Goal: Check status: Check status

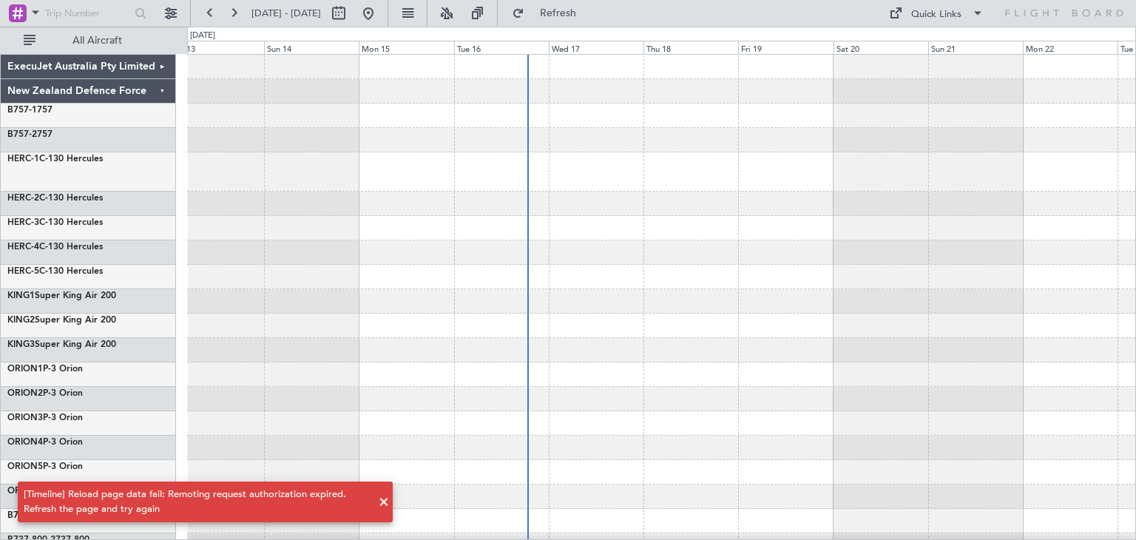
click at [385, 502] on span at bounding box center [384, 502] width 18 height 18
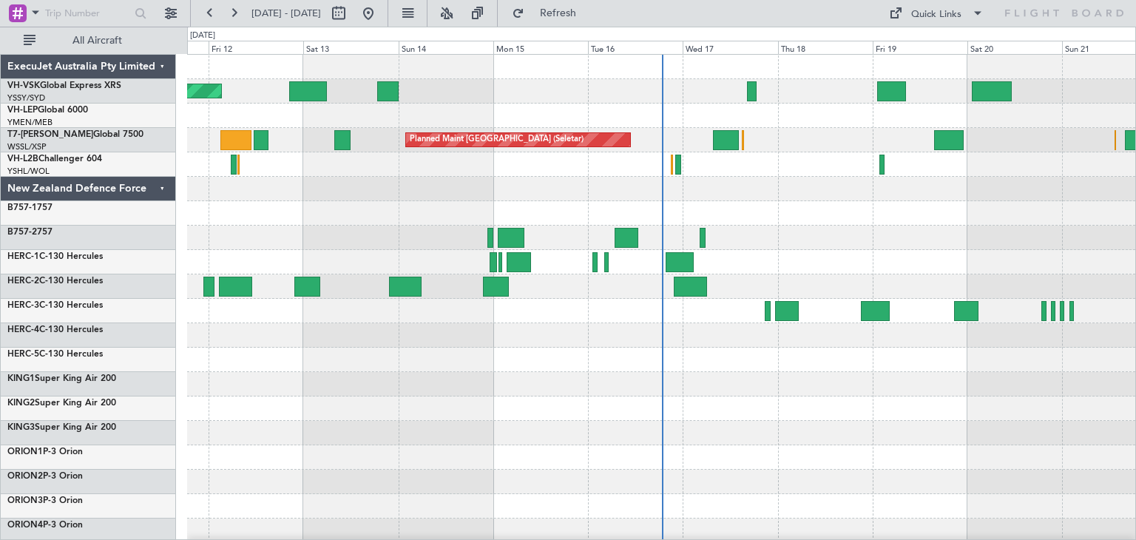
click at [161, 63] on div "ExecuJet Australia Pty Limited" at bounding box center [88, 67] width 175 height 24
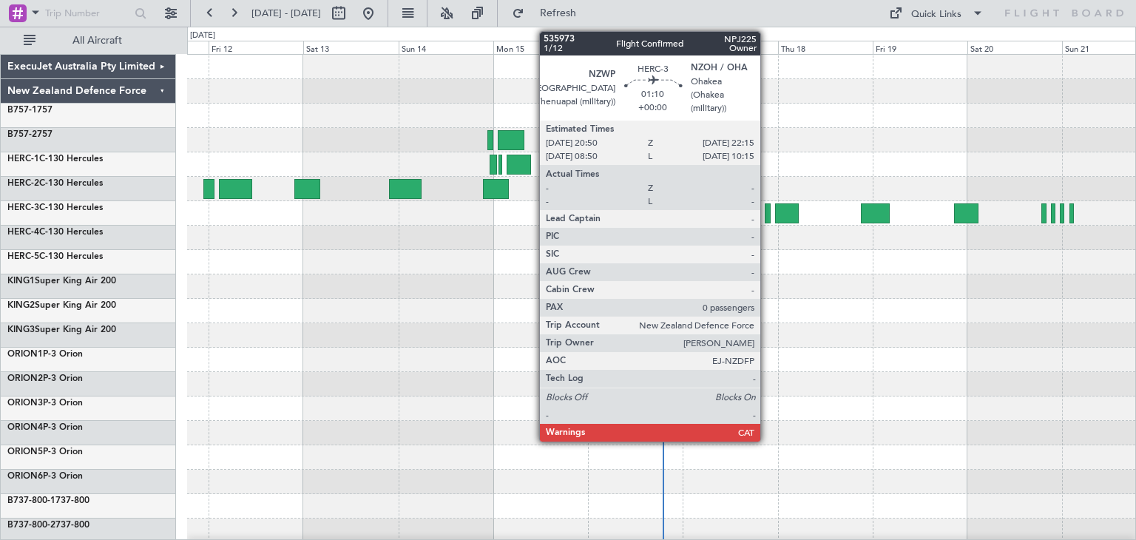
click at [767, 211] on div at bounding box center [768, 213] width 6 height 20
click at [769, 211] on div at bounding box center [768, 213] width 6 height 20
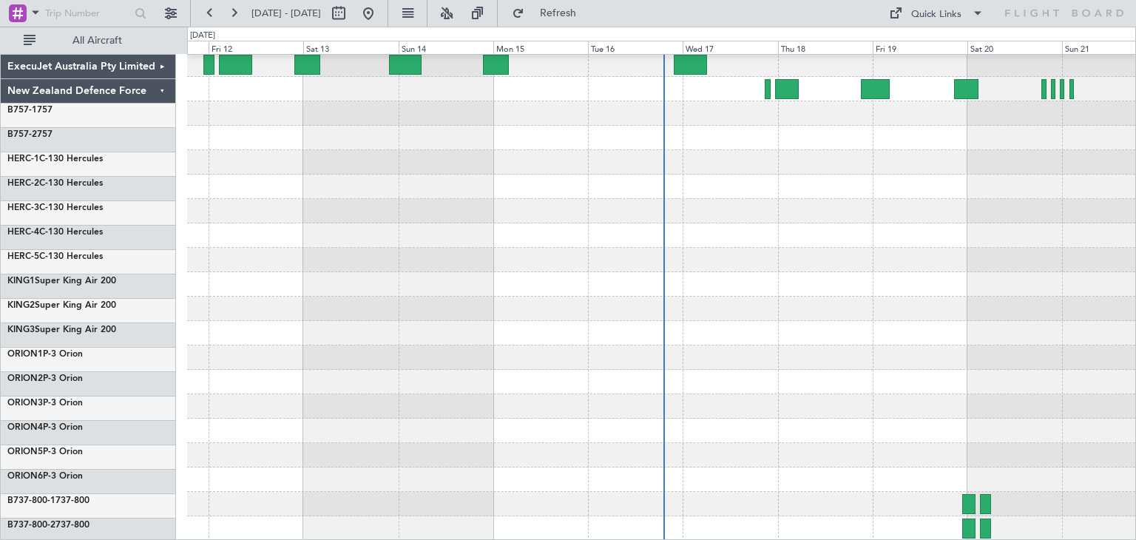
scroll to position [124, 0]
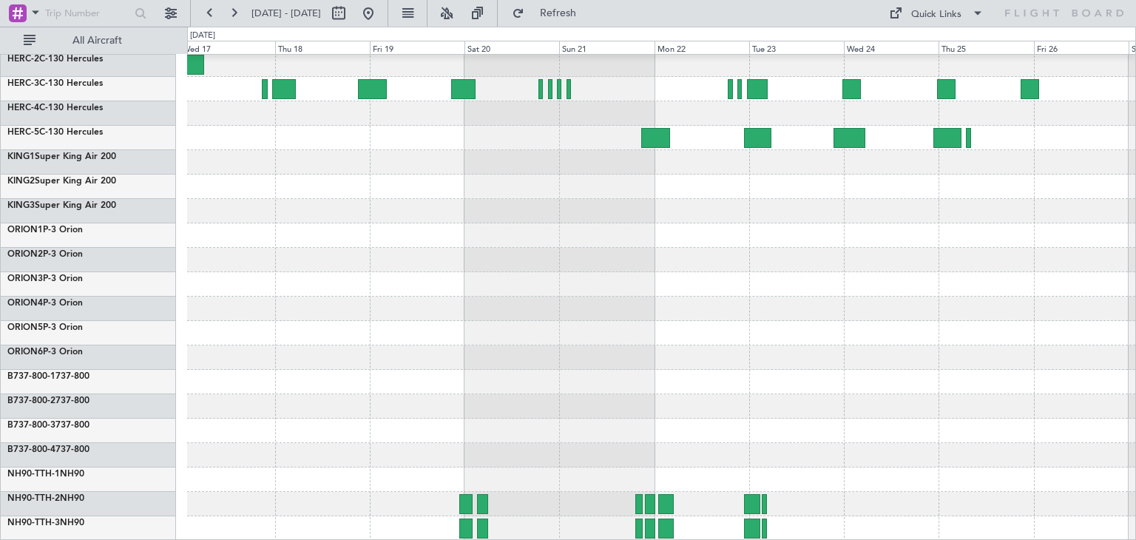
click at [470, 330] on div at bounding box center [661, 235] width 948 height 610
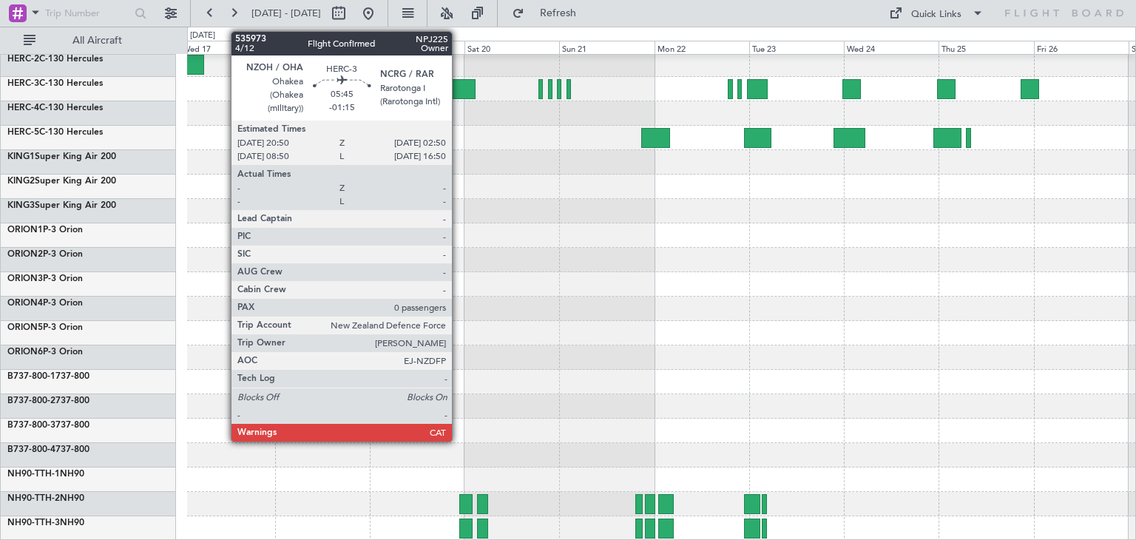
click at [459, 84] on div at bounding box center [463, 89] width 24 height 20
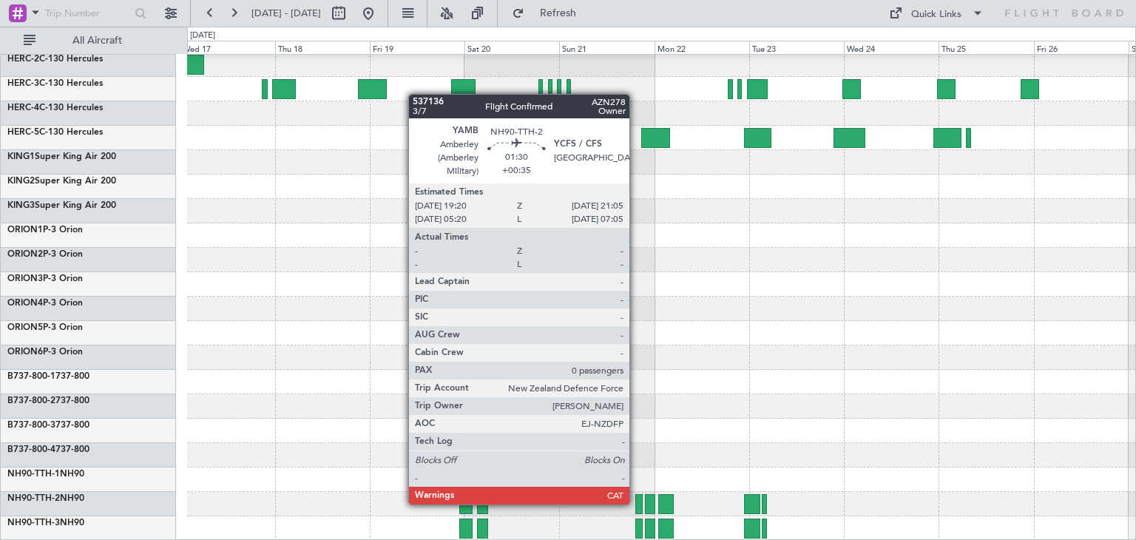
click at [636, 503] on div at bounding box center [638, 504] width 7 height 20
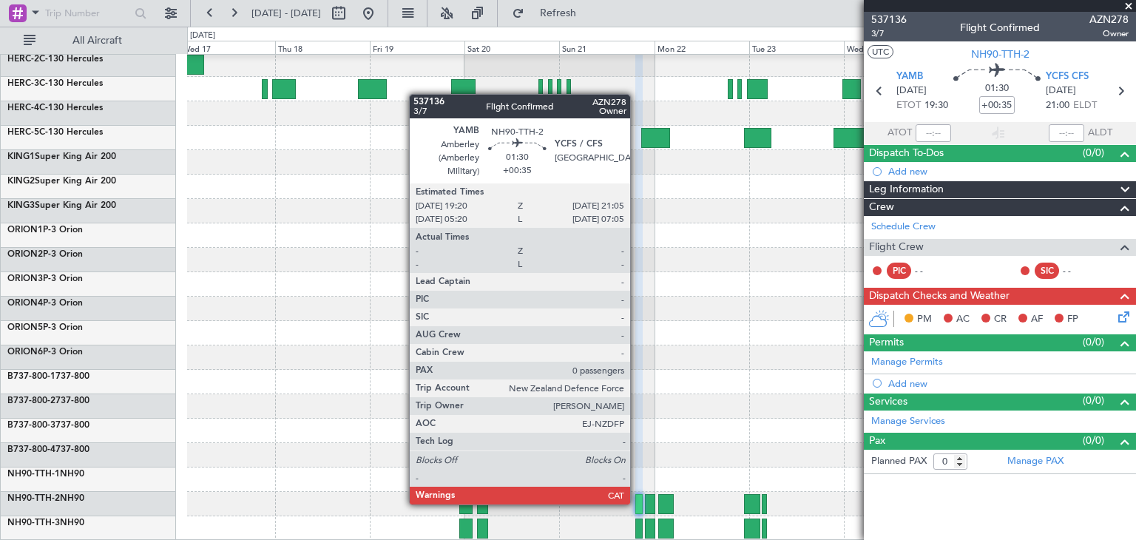
click at [637, 503] on div at bounding box center [638, 504] width 7 height 20
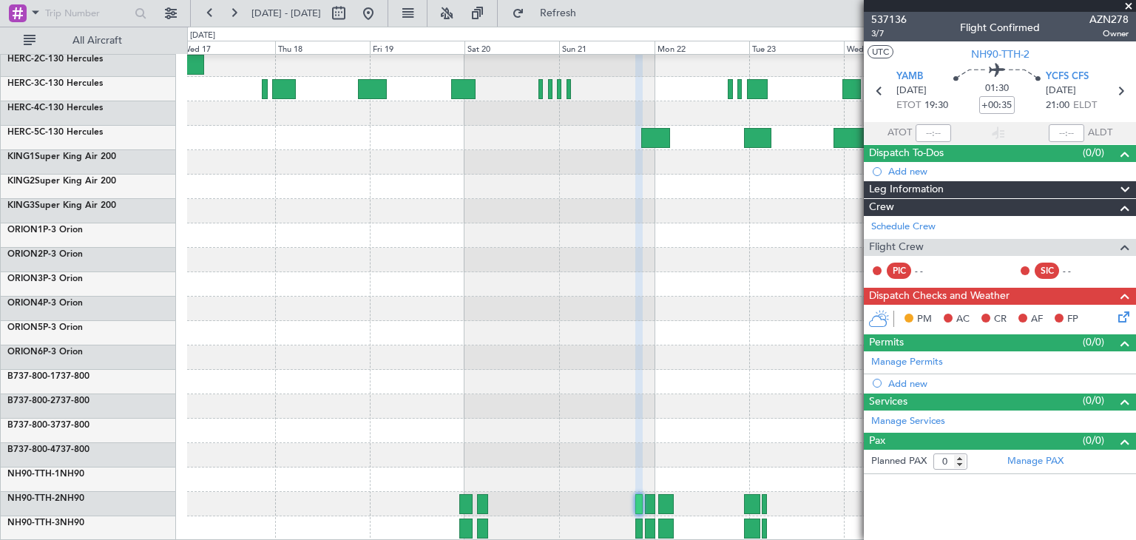
click at [1125, 5] on span at bounding box center [1129, 6] width 15 height 13
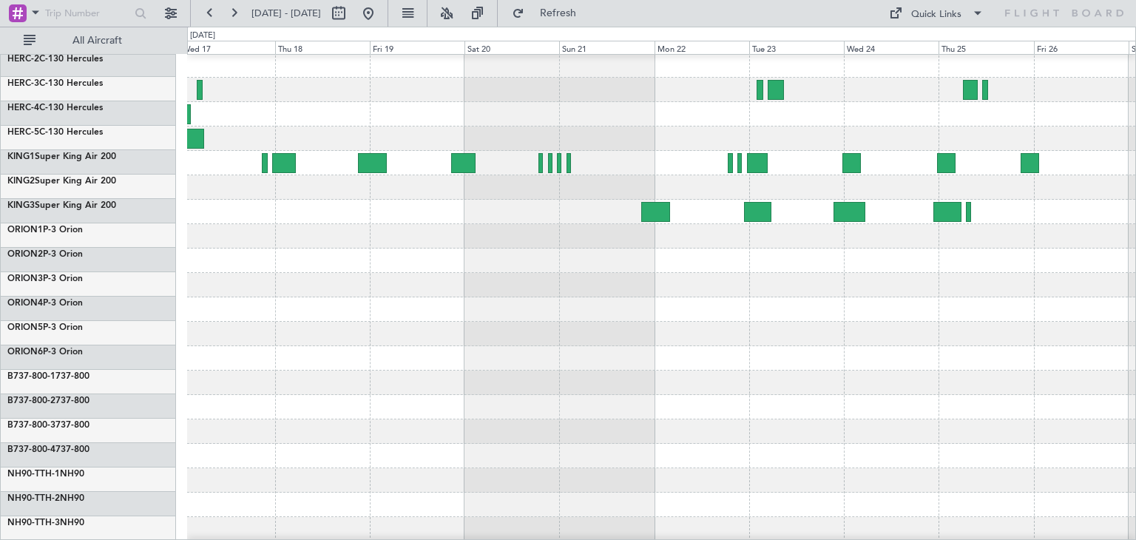
scroll to position [0, 0]
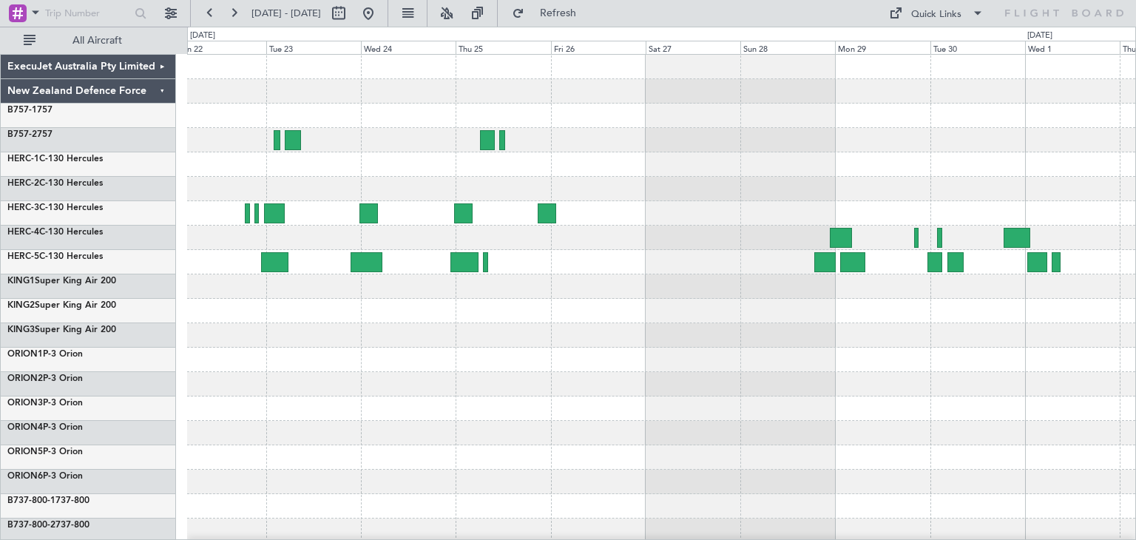
click at [418, 407] on div at bounding box center [661, 360] width 948 height 610
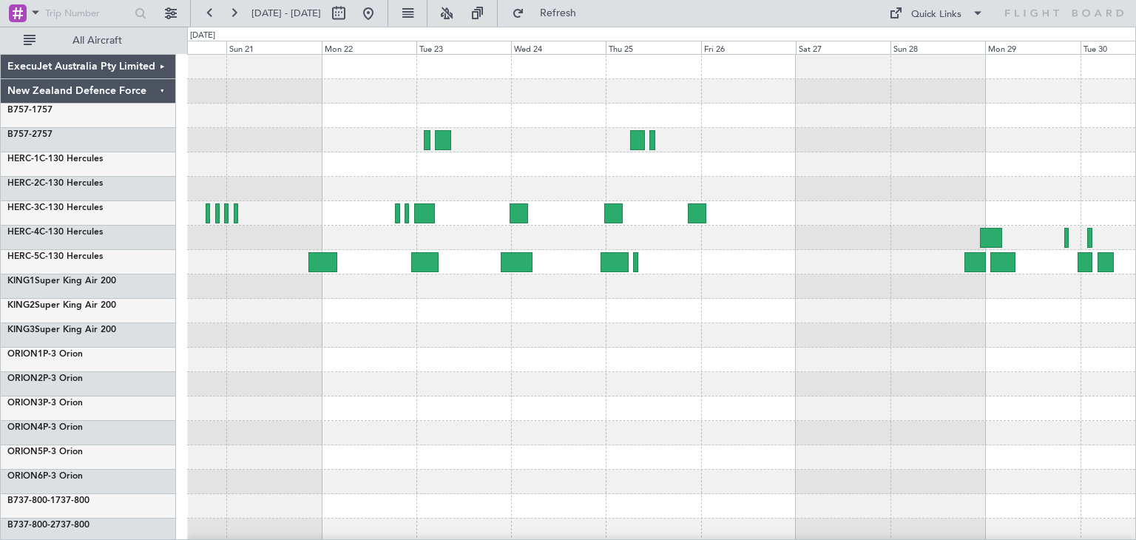
click at [621, 359] on div at bounding box center [661, 360] width 948 height 24
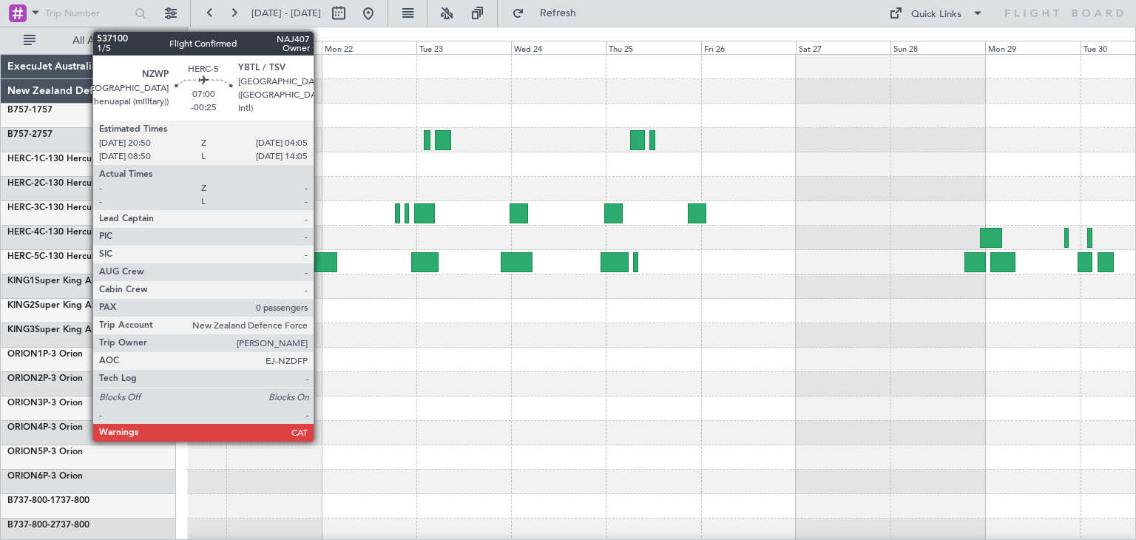
click at [320, 257] on div at bounding box center [322, 262] width 29 height 20
